Goal: Information Seeking & Learning: Learn about a topic

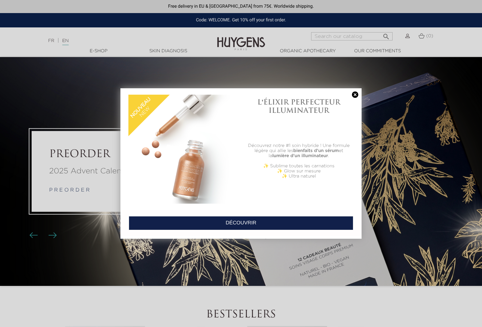
click at [353, 93] on link at bounding box center [354, 95] width 9 height 7
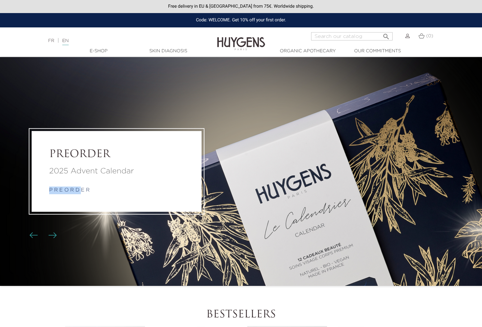
drag, startPoint x: 85, startPoint y: 181, endPoint x: 81, endPoint y: 190, distance: 9.9
click at [81, 190] on div "2025 Advent Calendar p r e o r d e r" at bounding box center [116, 180] width 135 height 29
click at [111, 184] on div "2025 Advent Calendar p r e o r d e r" at bounding box center [116, 180] width 135 height 29
click at [68, 40] on link "EN" at bounding box center [65, 42] width 6 height 7
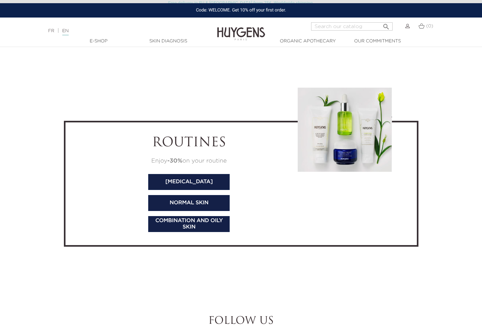
scroll to position [2141, 0]
click at [187, 221] on link "Combination and oily skin" at bounding box center [188, 225] width 81 height 16
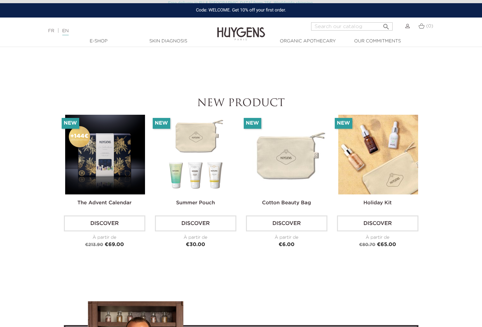
scroll to position [1501, 0]
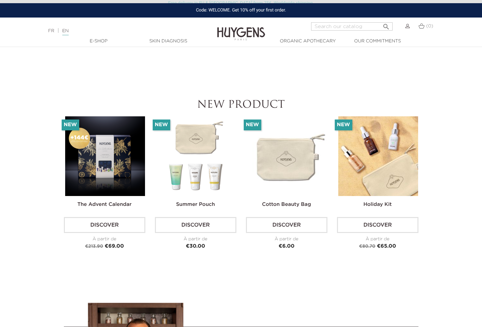
click at [121, 148] on img at bounding box center [105, 156] width 80 height 80
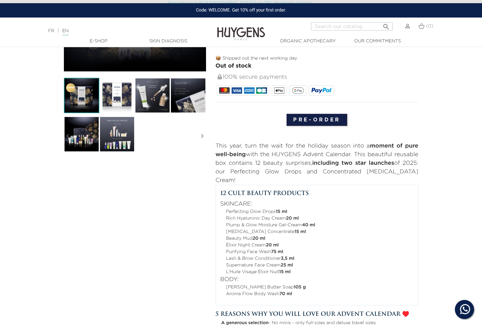
scroll to position [153, 0]
click at [121, 140] on img at bounding box center [116, 133] width 35 height 35
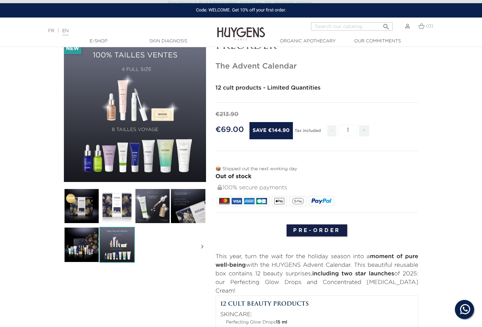
scroll to position [41, 0]
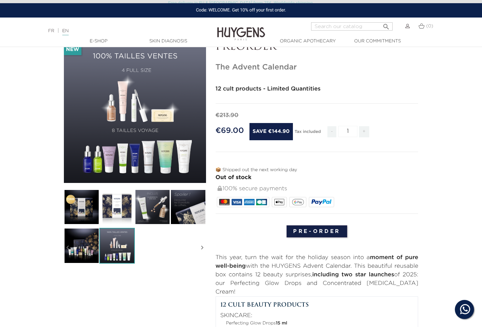
click at [127, 108] on icon "" at bounding box center [135, 112] width 32 height 32
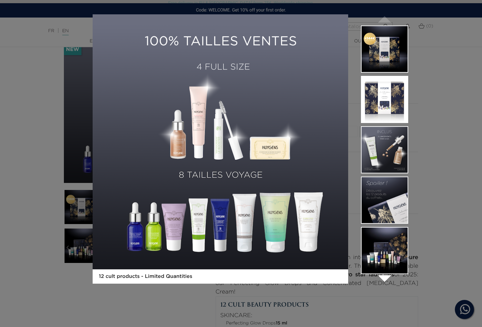
click at [379, 154] on img at bounding box center [384, 149] width 47 height 47
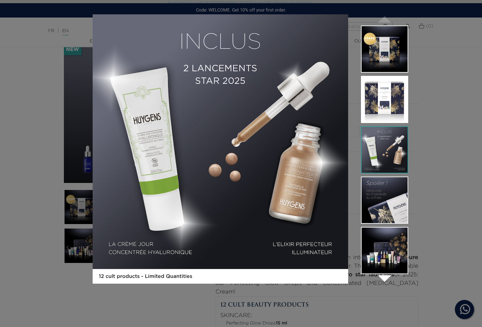
click at [379, 198] on img at bounding box center [384, 200] width 47 height 47
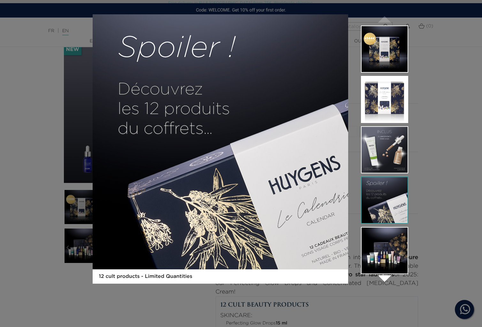
click at [377, 244] on img at bounding box center [384, 250] width 47 height 47
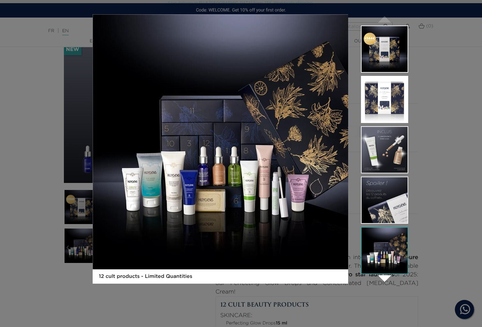
click at [44, 79] on div "12 cult products - Limited Quantities  " at bounding box center [241, 163] width 482 height 327
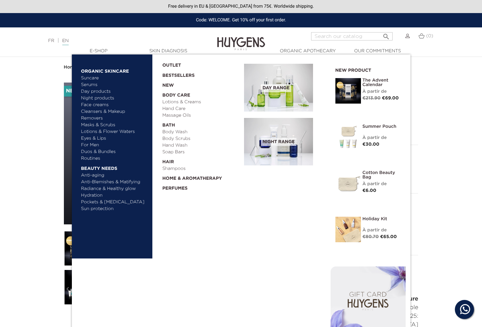
scroll to position [0, 0]
click at [176, 169] on link "Shampoos" at bounding box center [200, 169] width 77 height 7
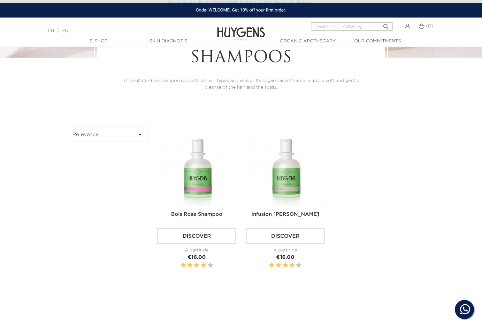
scroll to position [160, 0]
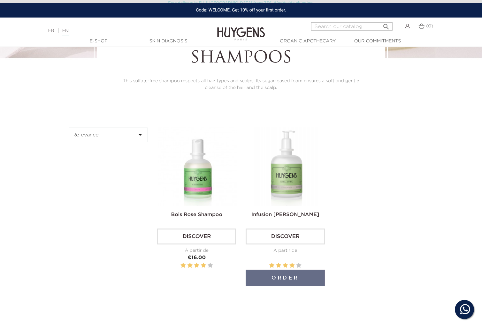
click at [290, 191] on img at bounding box center [286, 167] width 79 height 79
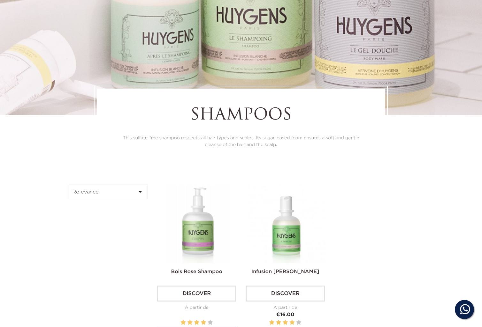
click at [202, 236] on img at bounding box center [197, 224] width 79 height 79
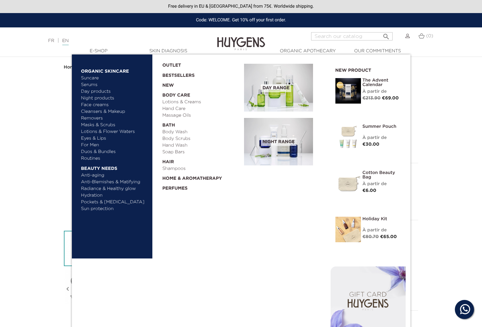
click at [286, 87] on span "Day Range" at bounding box center [276, 88] width 30 height 8
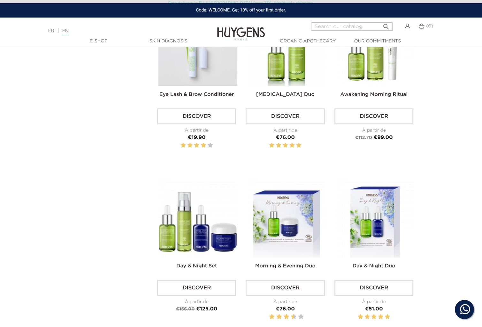
scroll to position [1146, 0]
